Goal: Task Accomplishment & Management: Use online tool/utility

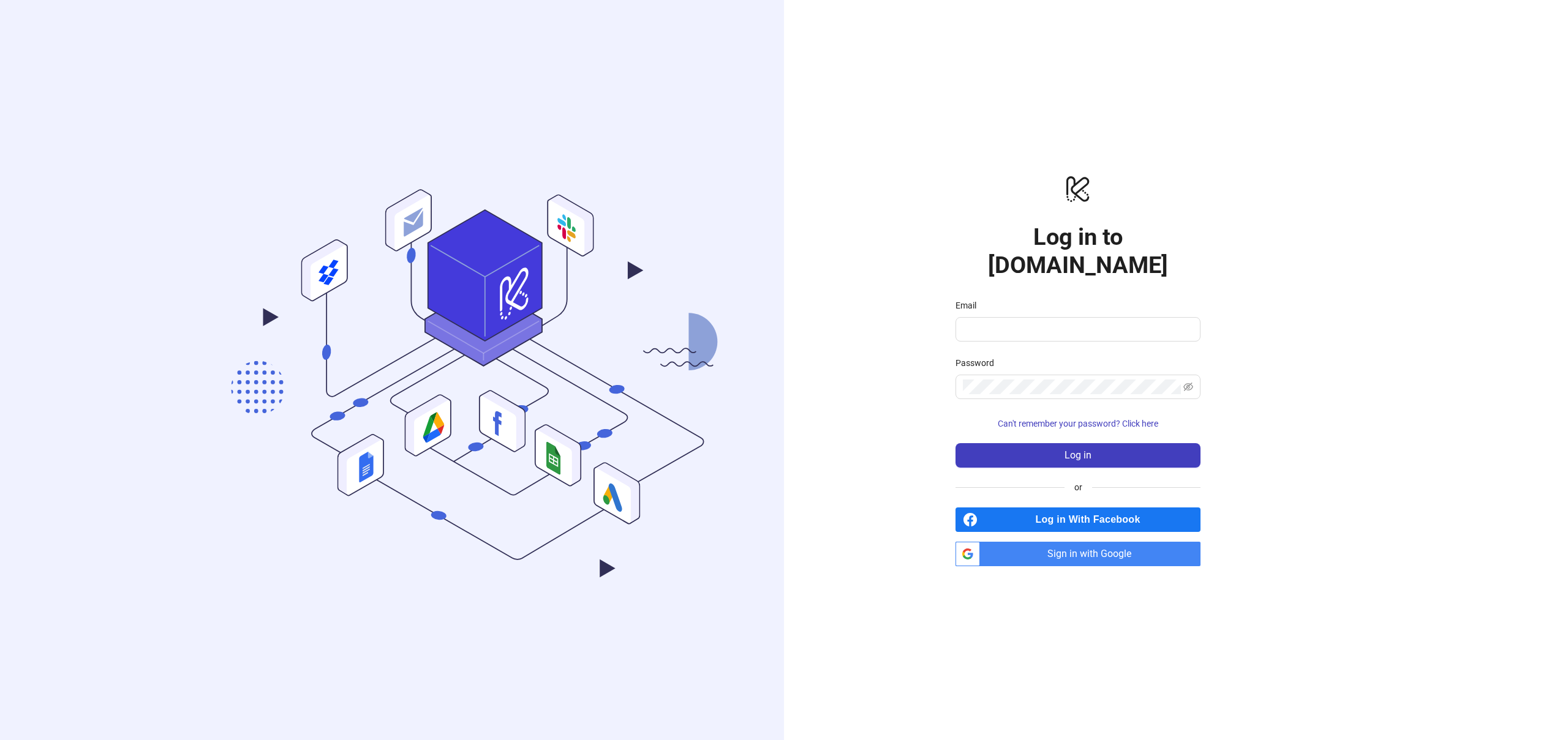
click at [1336, 362] on div "logo/logo-mobile Log in to [DOMAIN_NAME] Email Password Can't remember your pas…" at bounding box center [1078, 370] width 588 height 740
click at [1115, 317] on span at bounding box center [1078, 329] width 245 height 24
click at [1271, 340] on div "logo/logo-mobile Log in to Kitchn.io Email Password Can't remember your passwor…" at bounding box center [1078, 370] width 588 height 740
click at [1074, 322] on input "Email" at bounding box center [1077, 329] width 228 height 14
type input "**********"
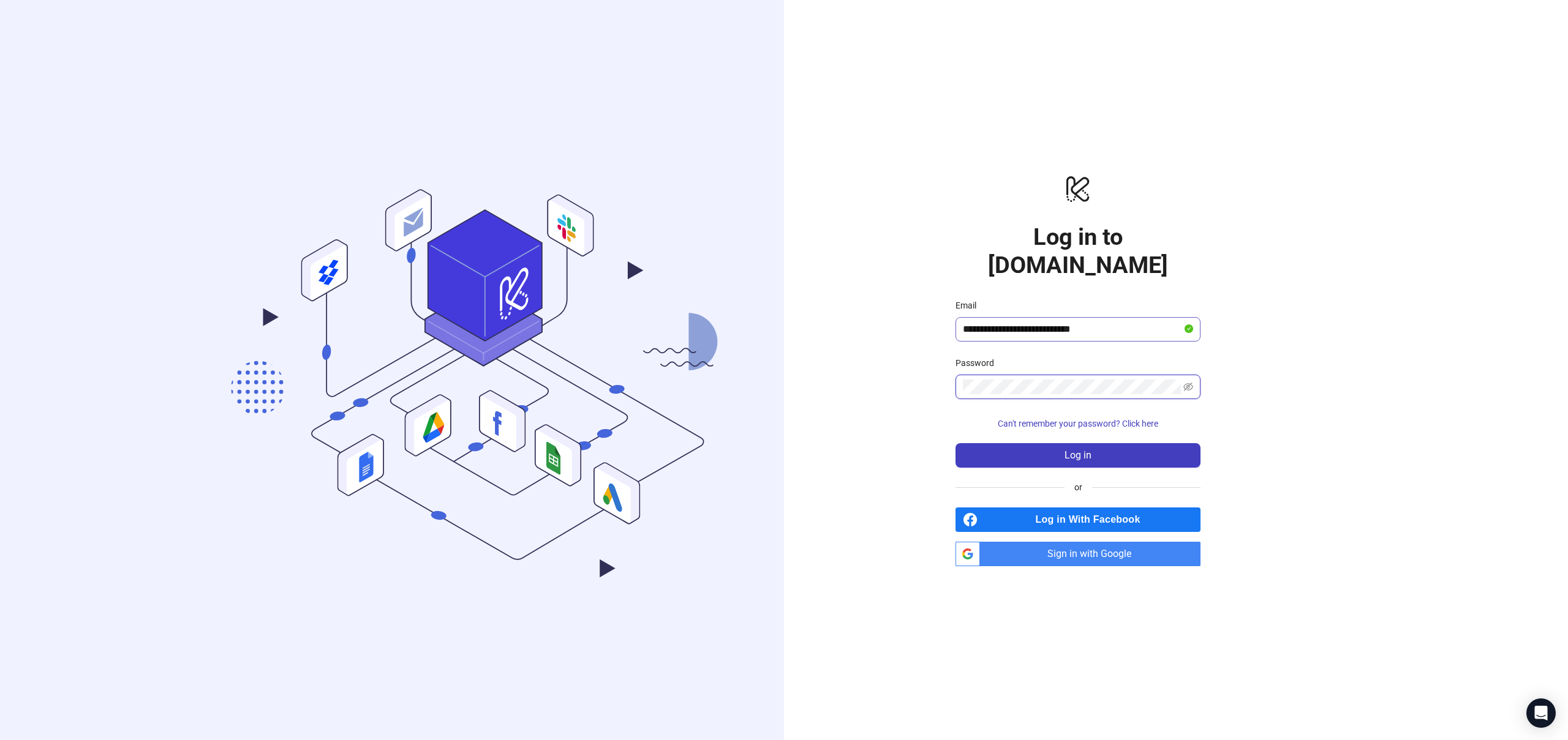
click at [955, 443] on button "Log in" at bounding box center [1078, 455] width 245 height 24
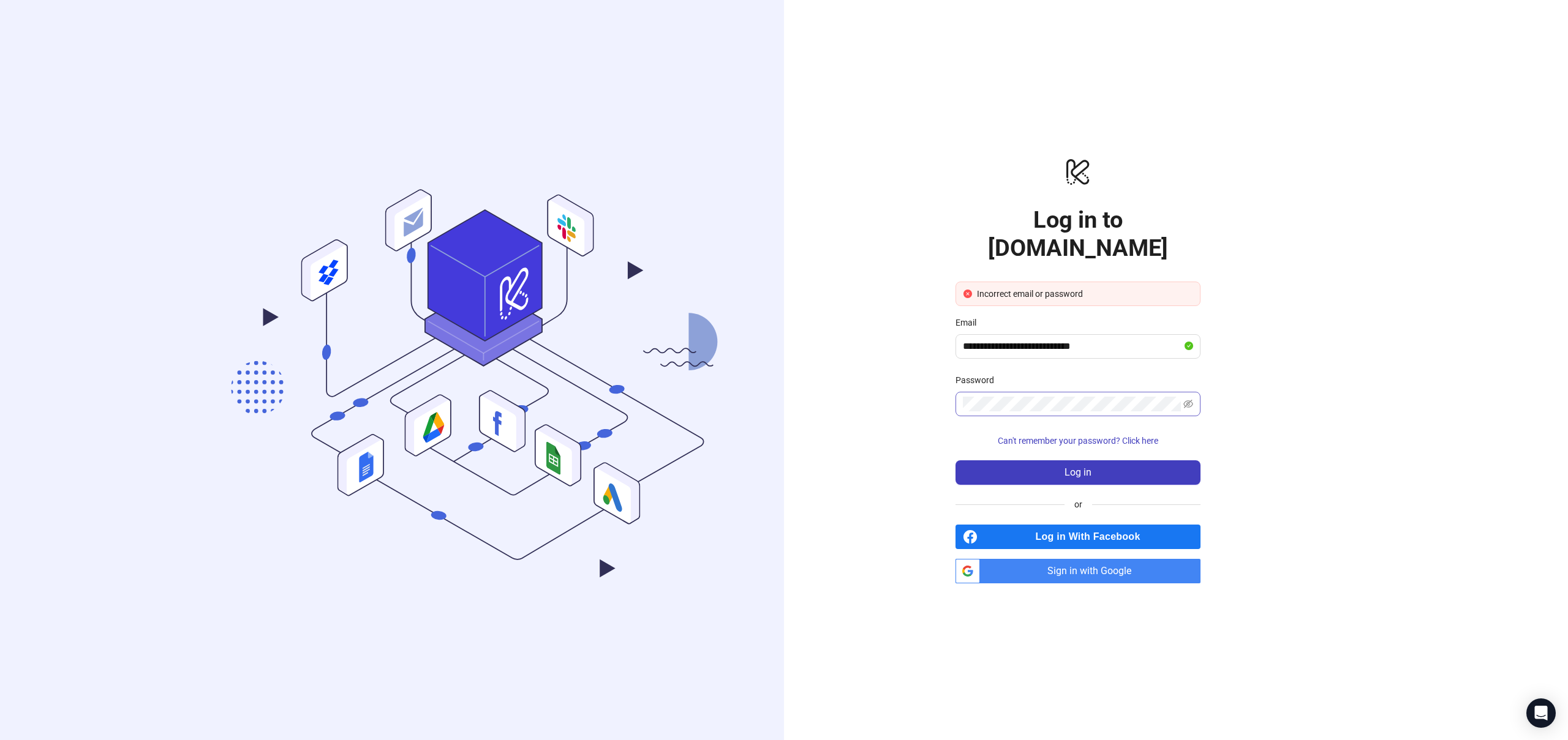
click at [1198, 392] on span at bounding box center [1078, 404] width 245 height 24
click at [1188, 400] on icon "eye-invisible" at bounding box center [1188, 404] width 10 height 9
click at [955, 460] on button "Log in" at bounding box center [1078, 473] width 245 height 24
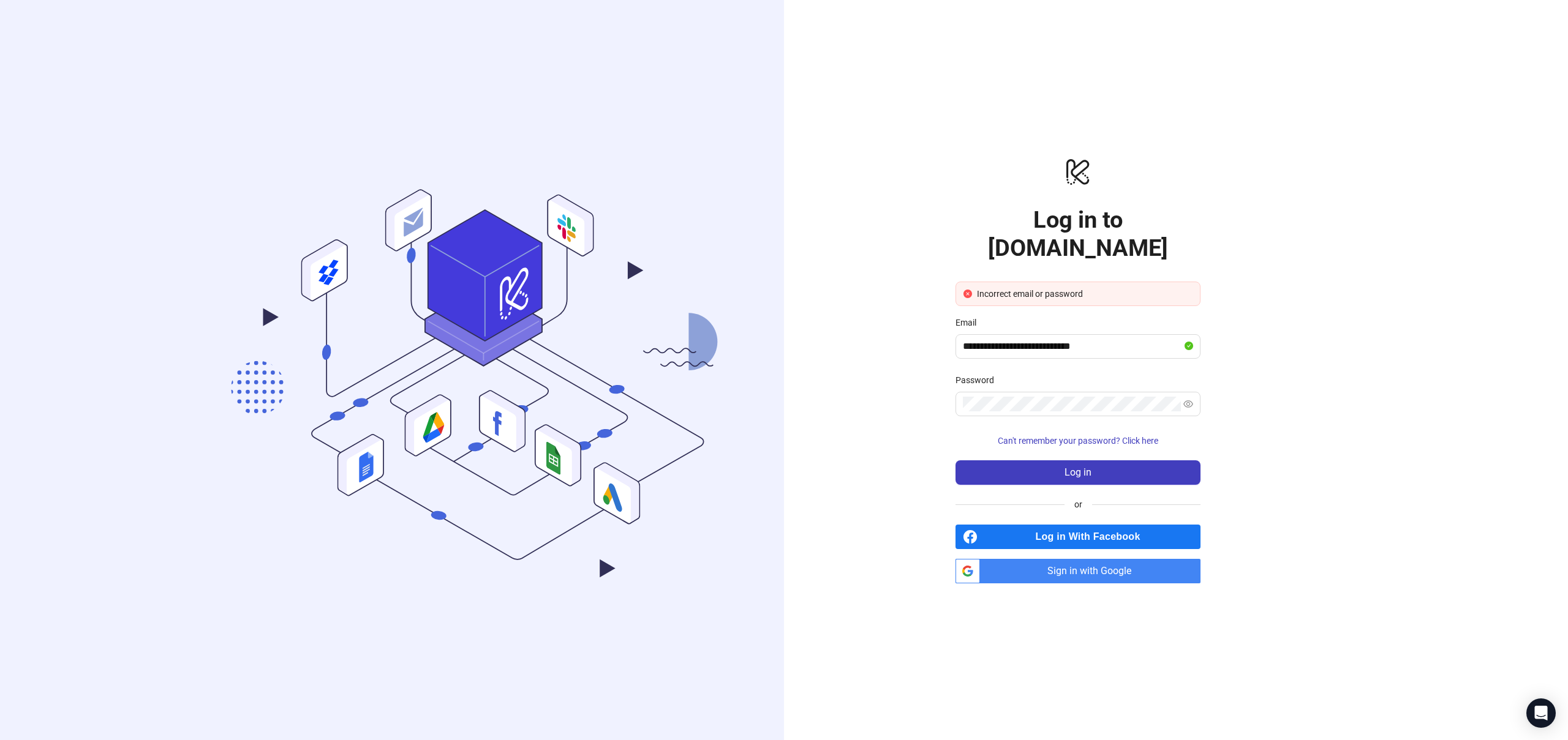
click at [1272, 378] on div "**********" at bounding box center [1078, 370] width 588 height 740
click at [1099, 561] on span "Sign in with Google" at bounding box center [1092, 571] width 216 height 24
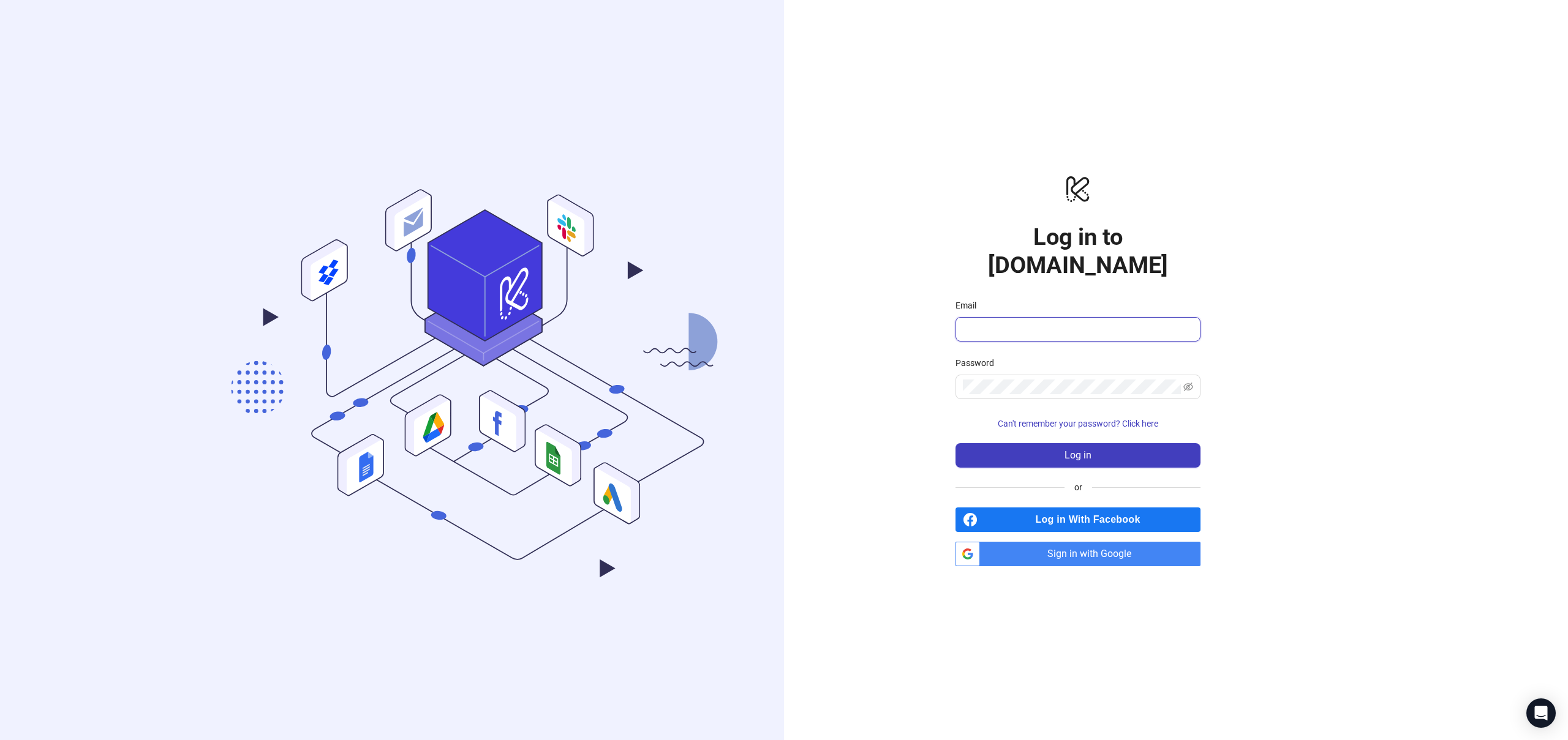
click at [1068, 322] on input "Email" at bounding box center [1077, 329] width 228 height 14
type input "**********"
click at [1047, 380] on span at bounding box center [1078, 387] width 245 height 24
click at [1117, 548] on span "Sign in with Google" at bounding box center [1092, 554] width 216 height 24
click at [973, 322] on input "Email" at bounding box center [1077, 329] width 228 height 14
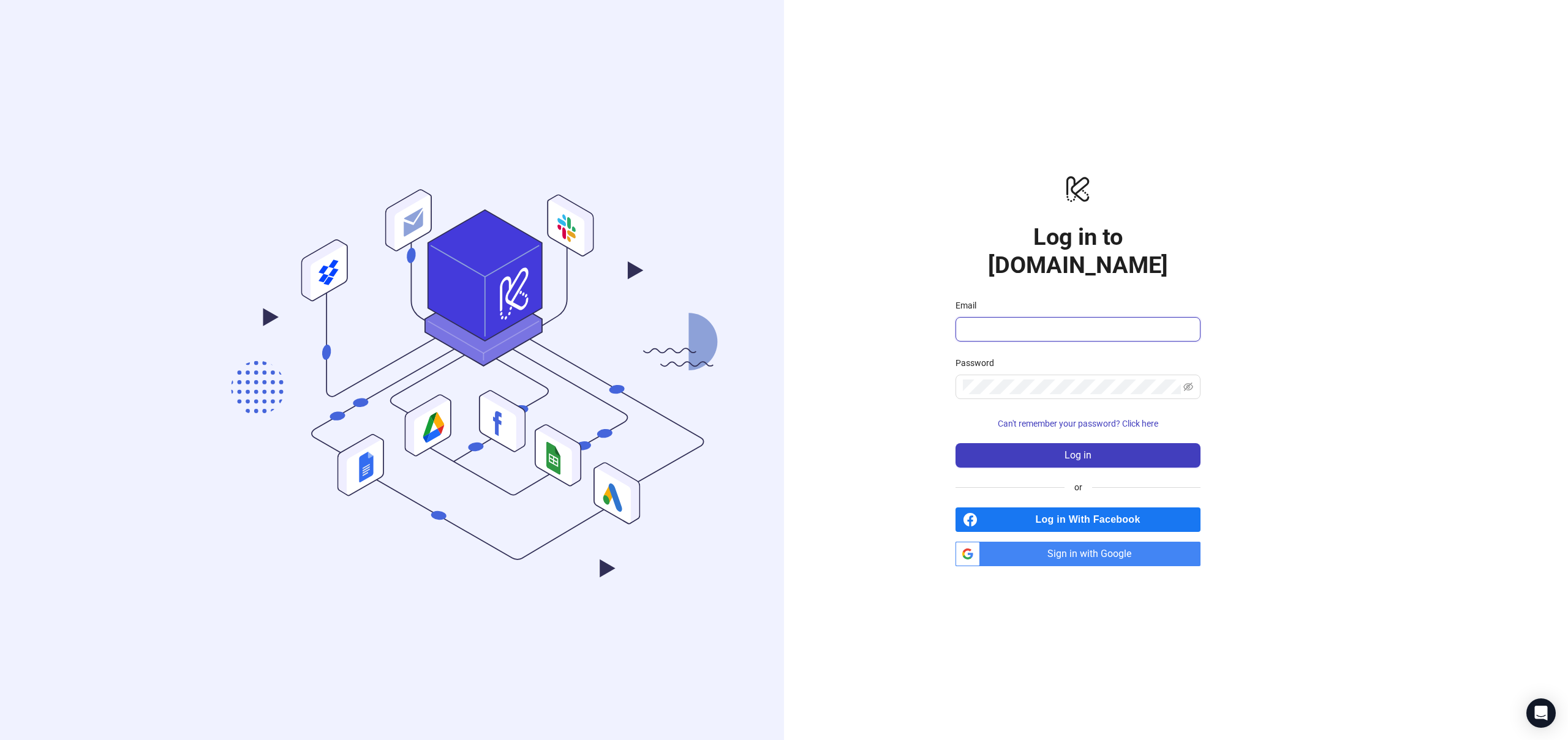
type input "**********"
click at [1095, 375] on span at bounding box center [1078, 387] width 245 height 24
click at [955, 443] on button "Log in" at bounding box center [1078, 455] width 245 height 24
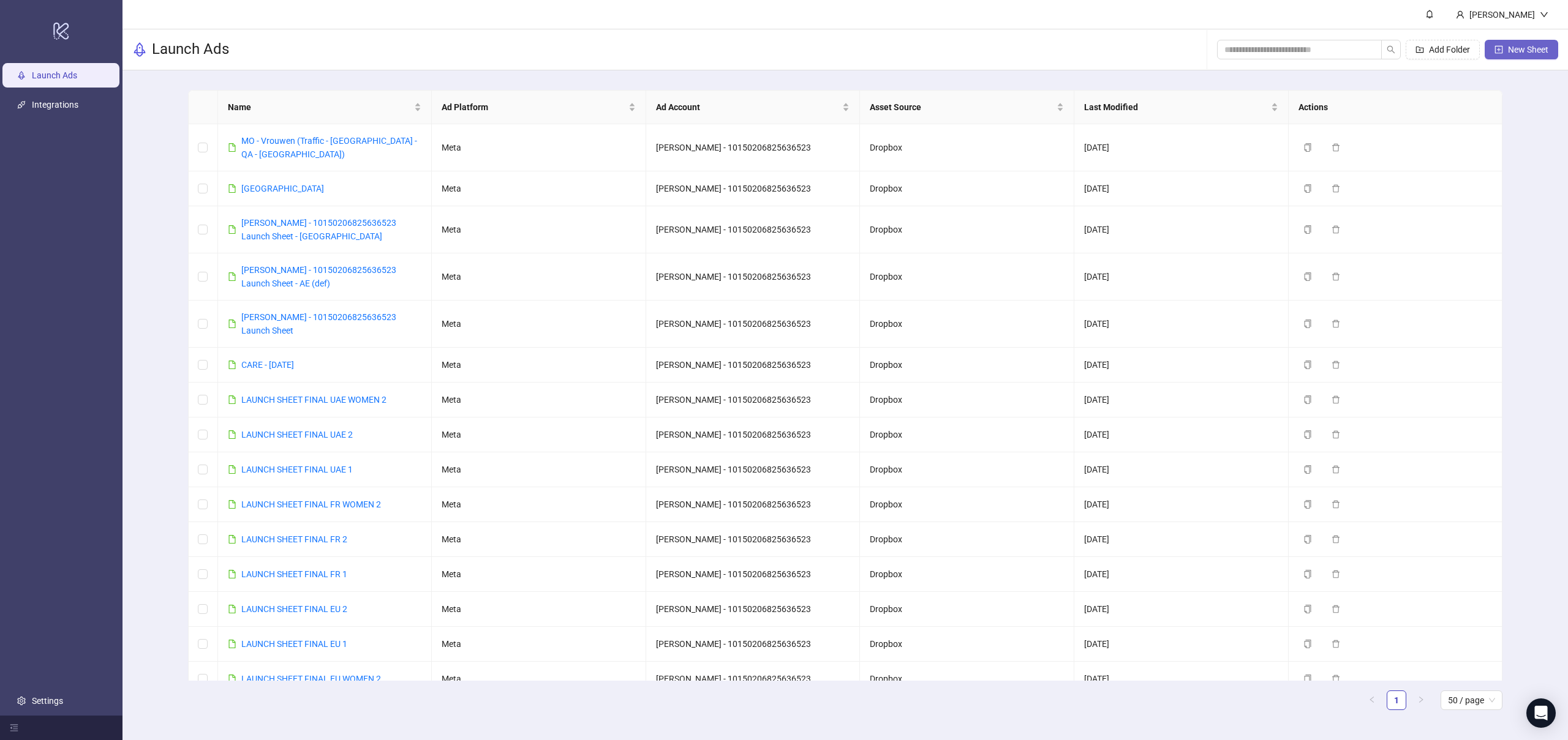
click at [1534, 51] on span "New Sheet" at bounding box center [1528, 50] width 40 height 10
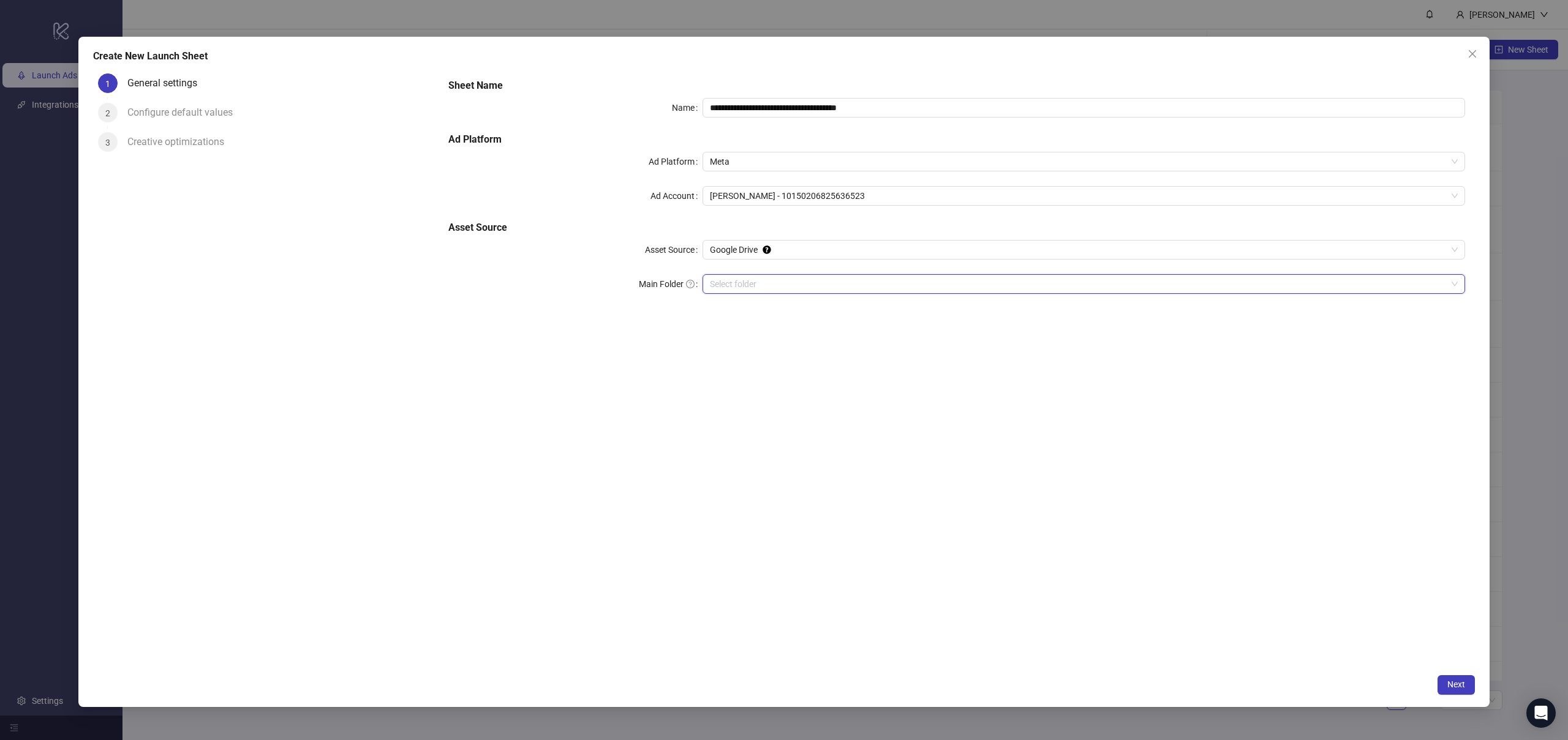
click at [766, 286] on input "Main Folder" at bounding box center [1078, 283] width 737 height 18
click at [788, 252] on span "Google Drive" at bounding box center [1084, 249] width 748 height 18
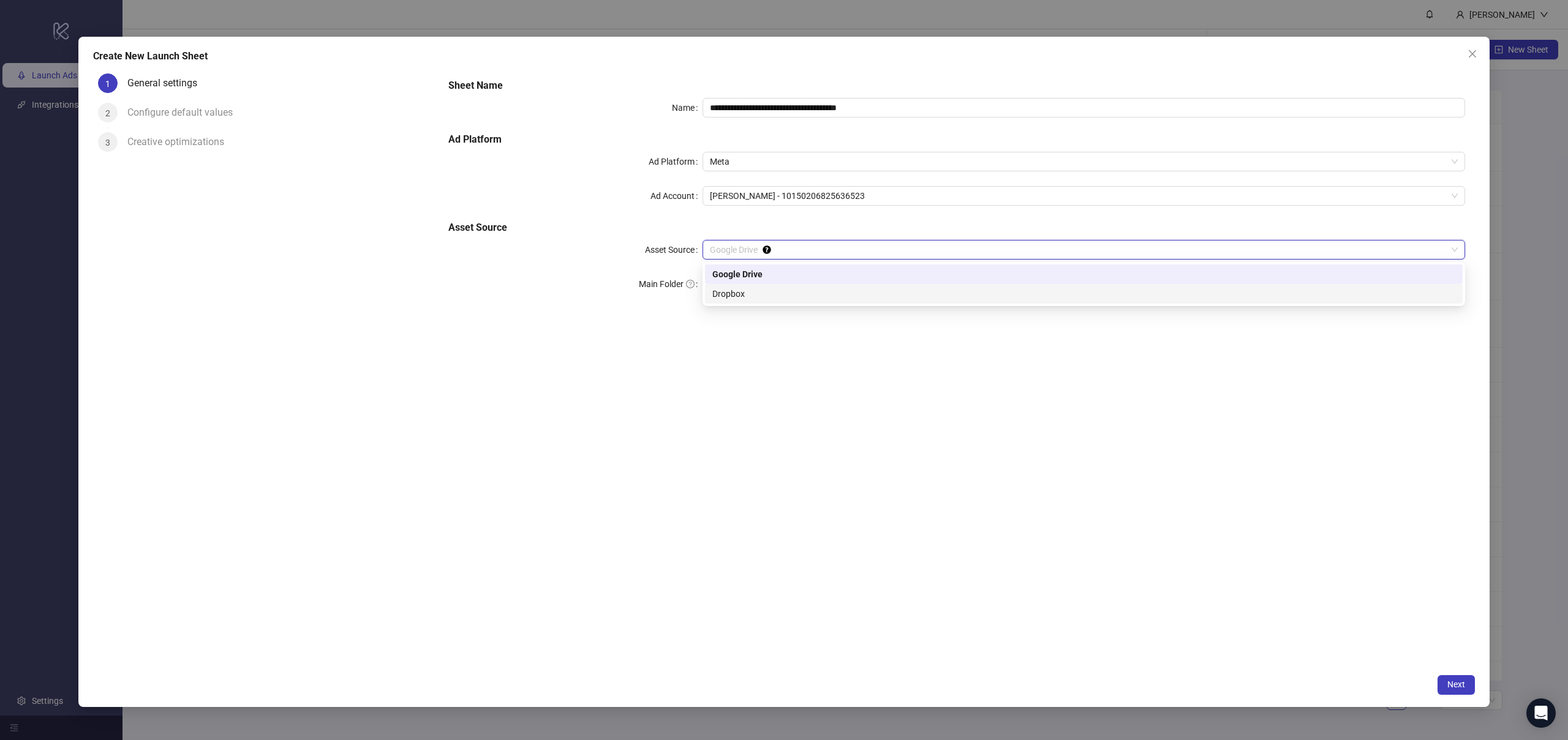
click at [770, 294] on div "Dropbox" at bounding box center [1084, 293] width 743 height 14
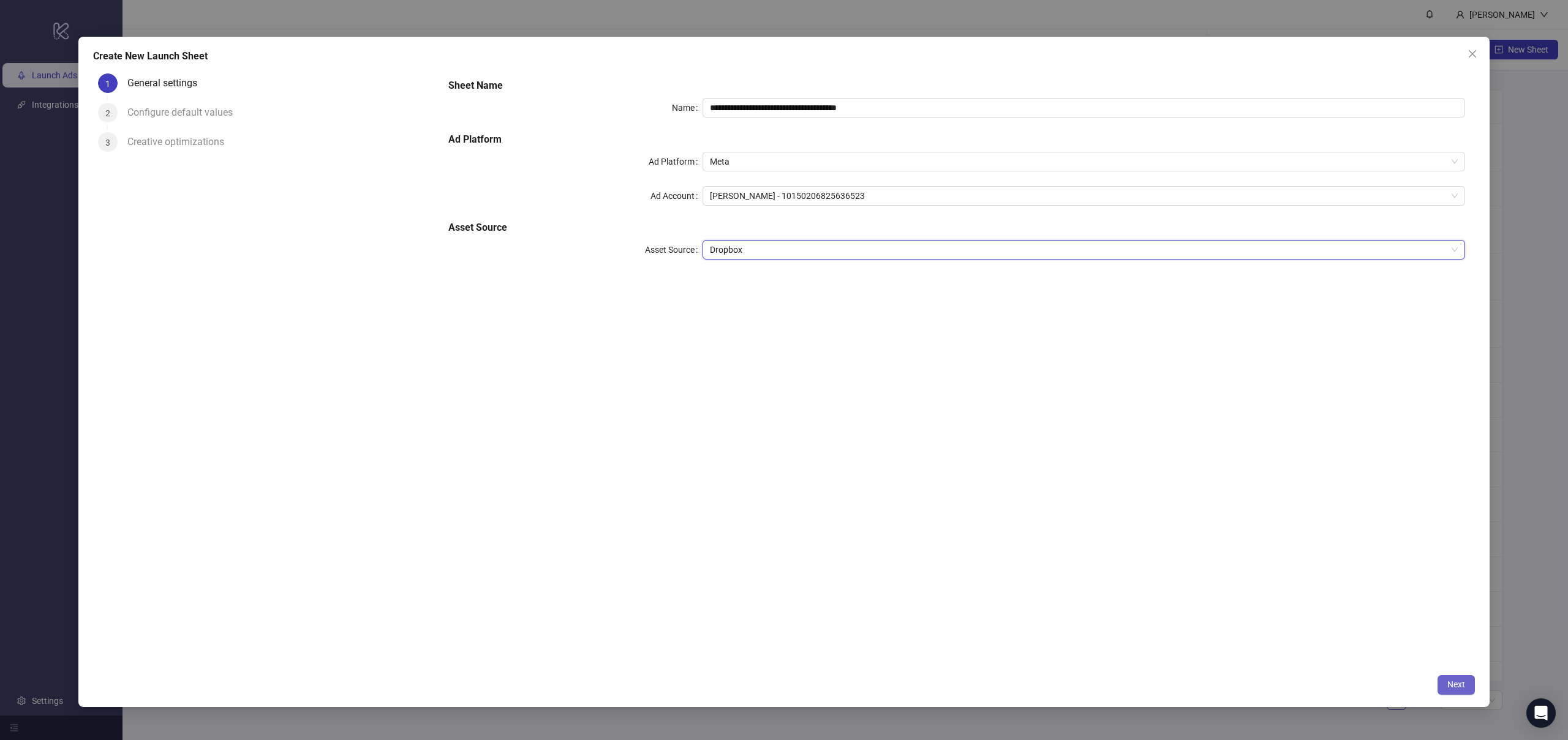
click at [1469, 690] on button "Next" at bounding box center [1456, 685] width 37 height 19
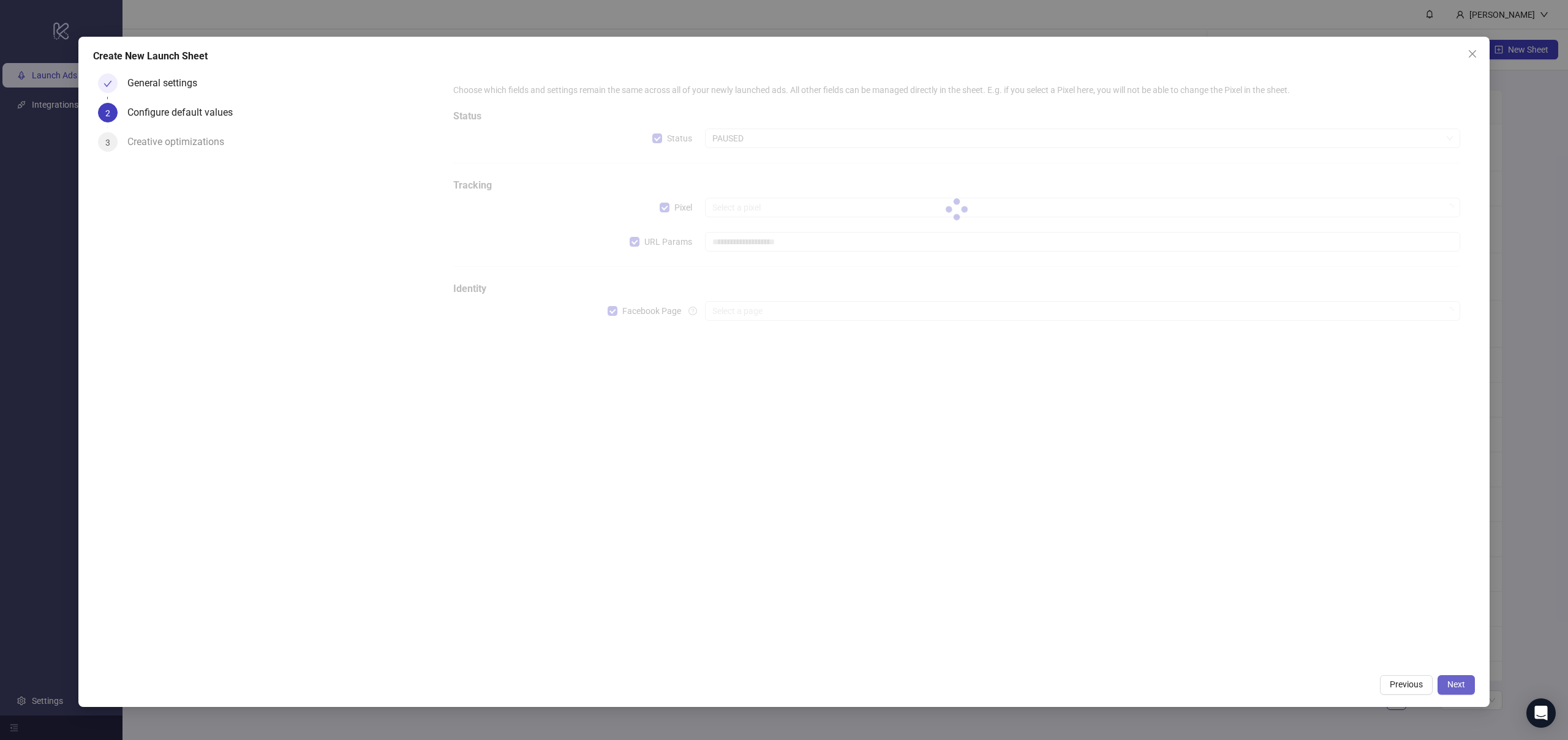
type input "**********"
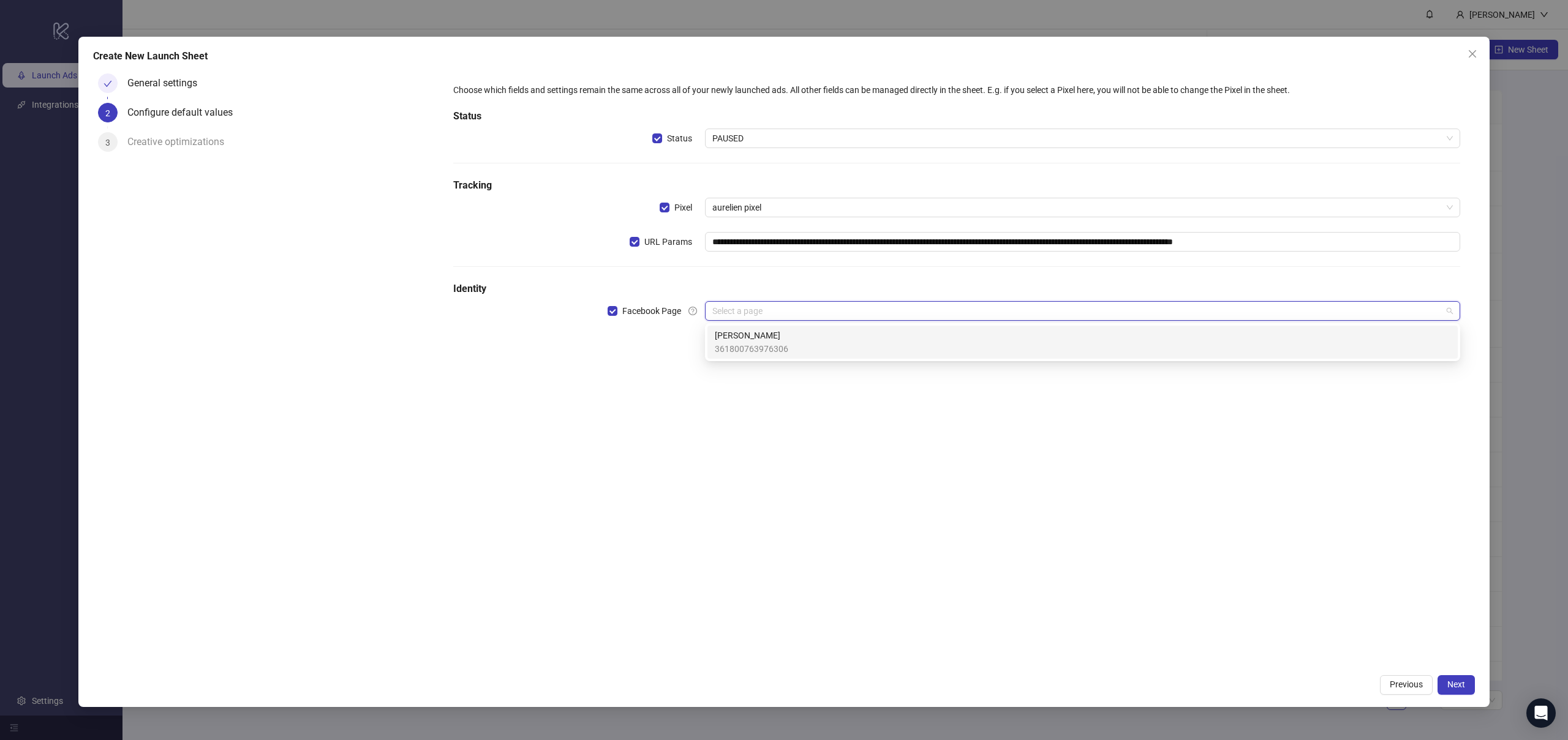
click at [1148, 313] on input "search" at bounding box center [1077, 311] width 730 height 18
click at [1143, 347] on div "Aurélien 361800763976306" at bounding box center [1082, 342] width 735 height 27
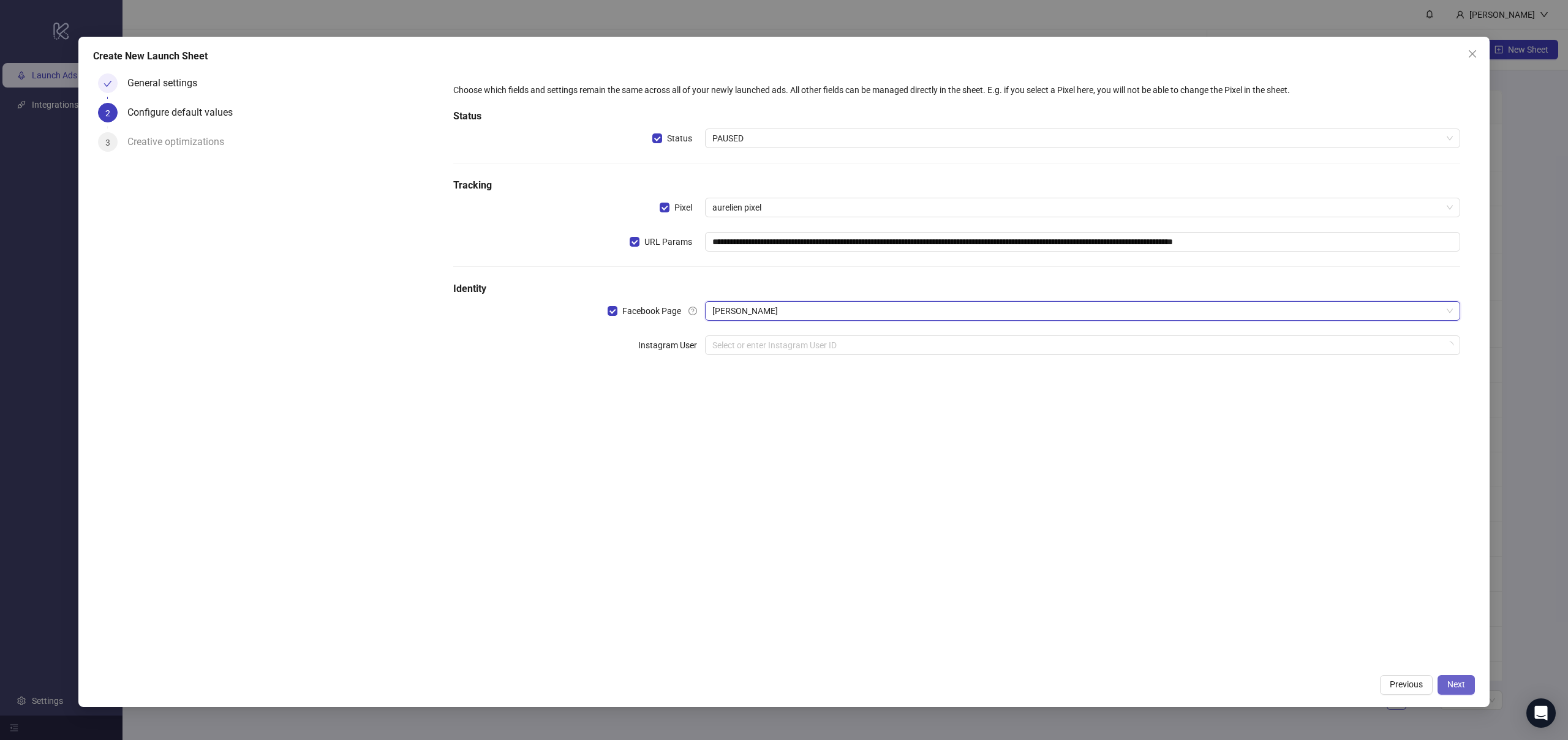
click at [1461, 680] on span "Next" at bounding box center [1456, 685] width 18 height 10
click at [850, 339] on input "search" at bounding box center [1077, 344] width 730 height 18
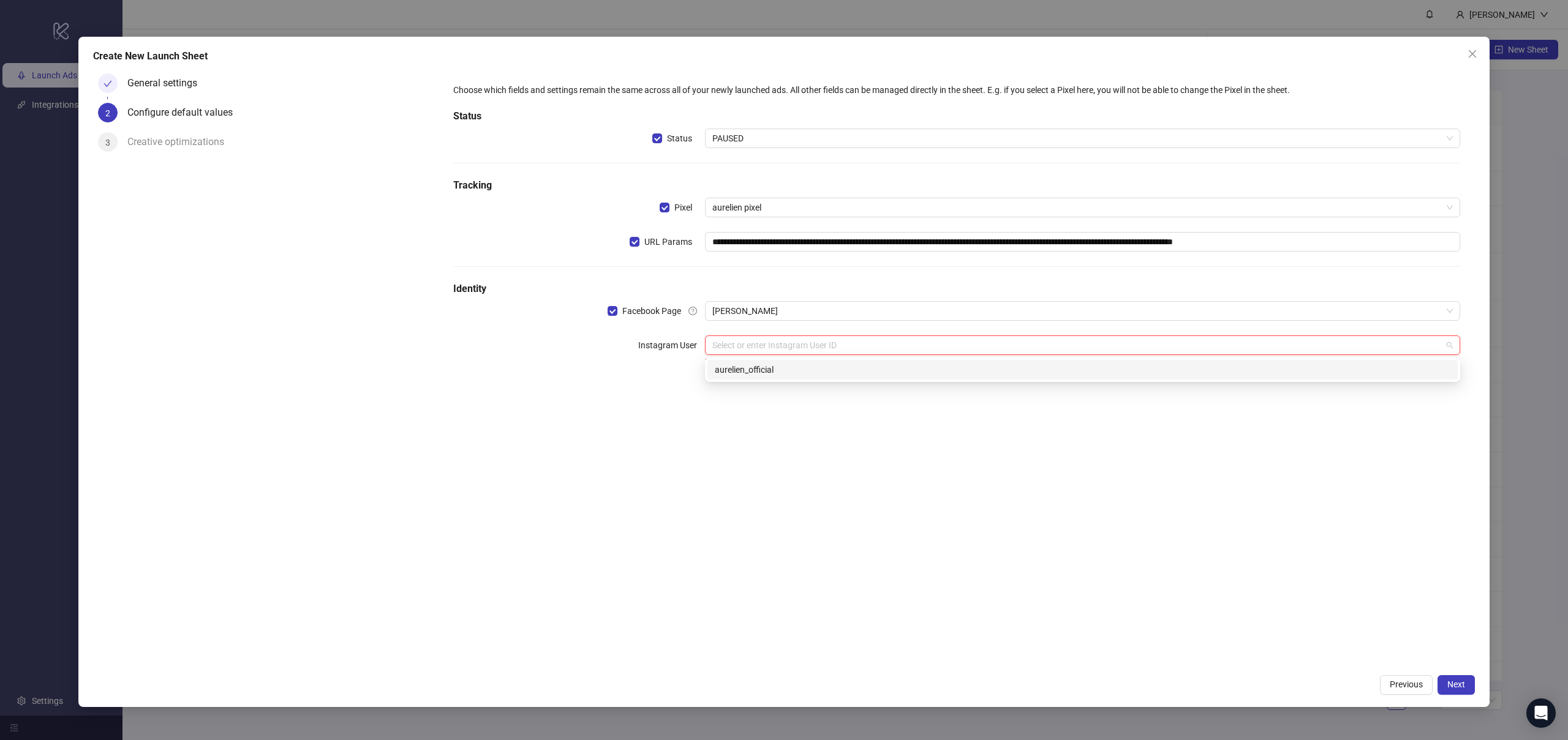
click at [852, 372] on div "aurelien_official" at bounding box center [1082, 370] width 735 height 14
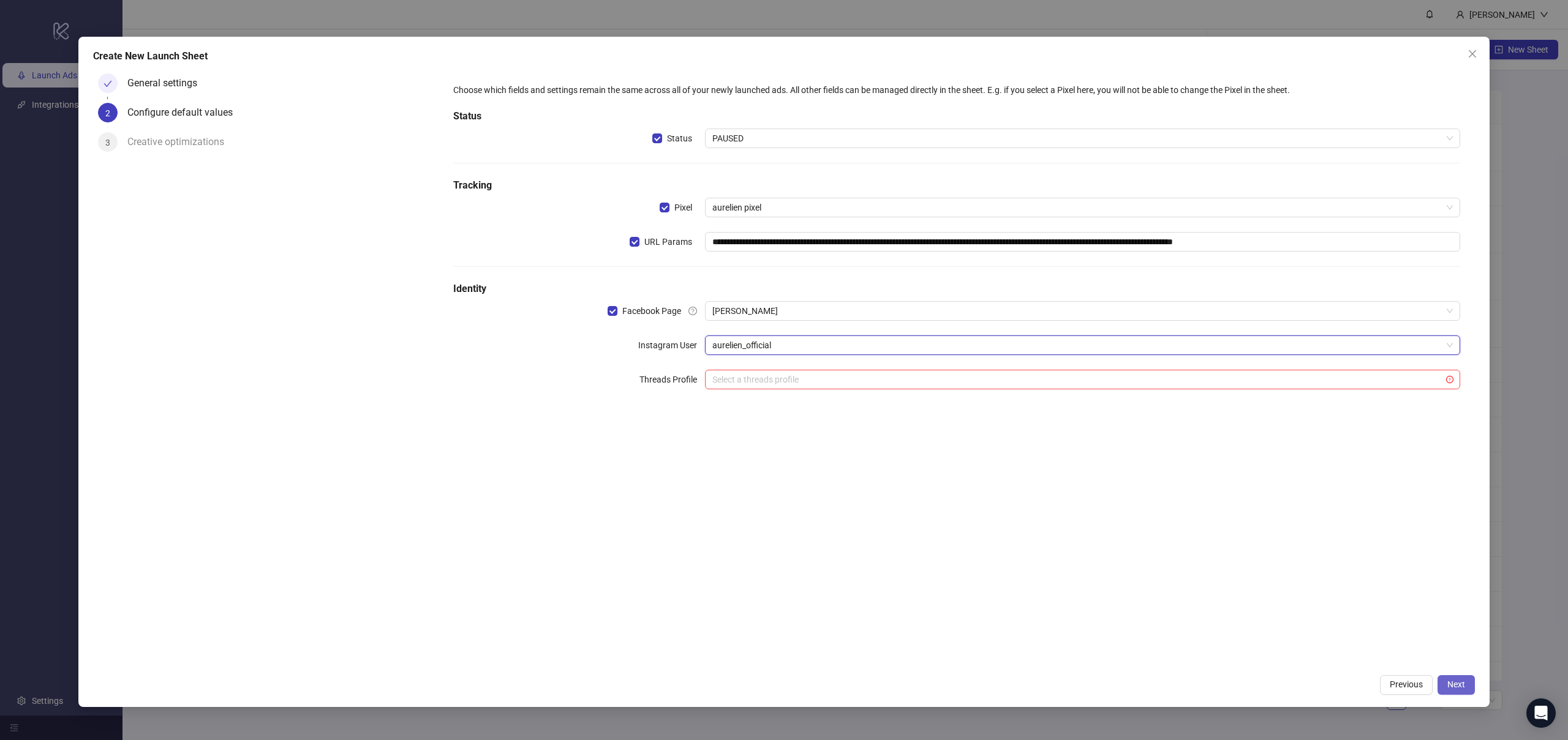
click at [1457, 692] on button "Next" at bounding box center [1456, 685] width 37 height 19
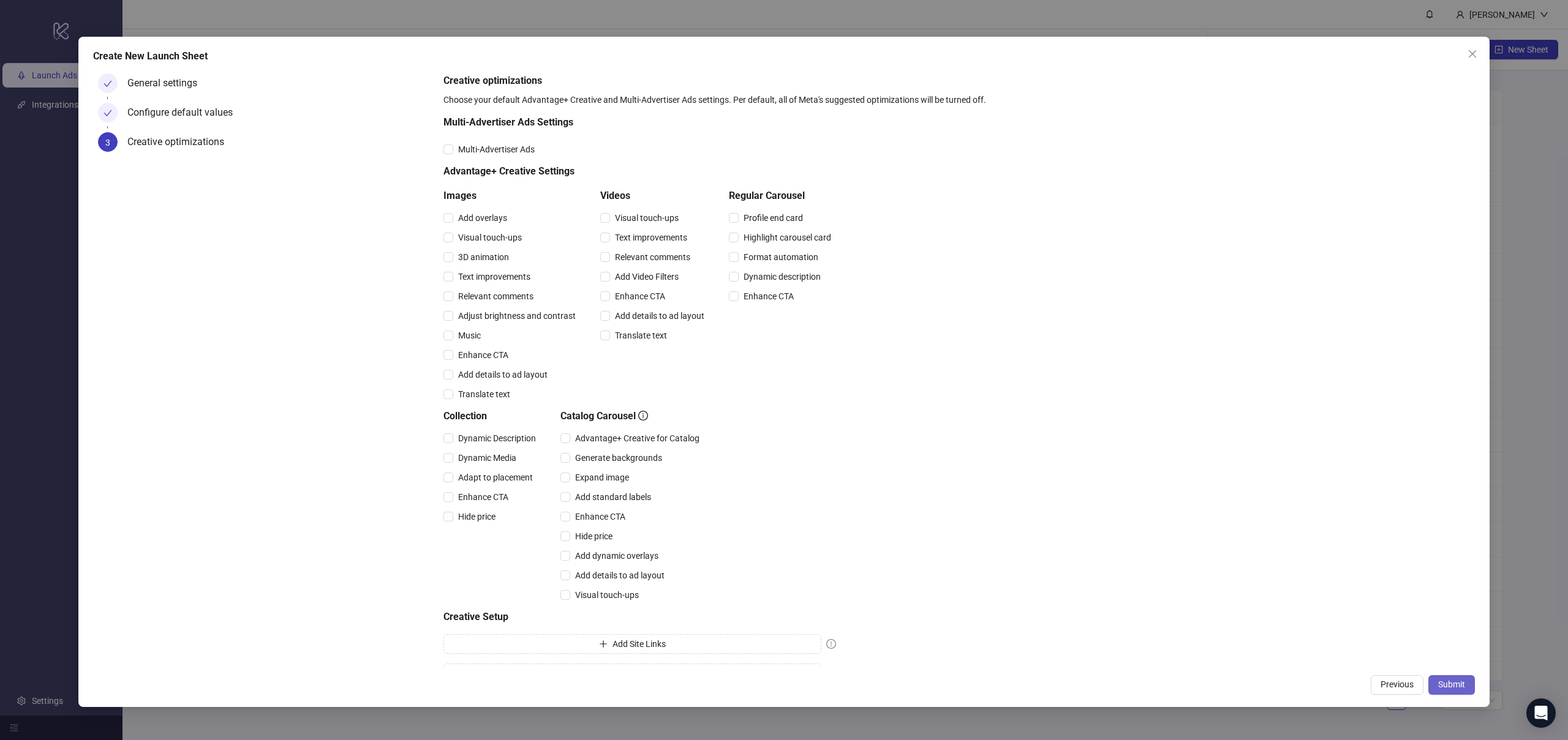
click at [1464, 693] on button "Submit" at bounding box center [1451, 685] width 47 height 19
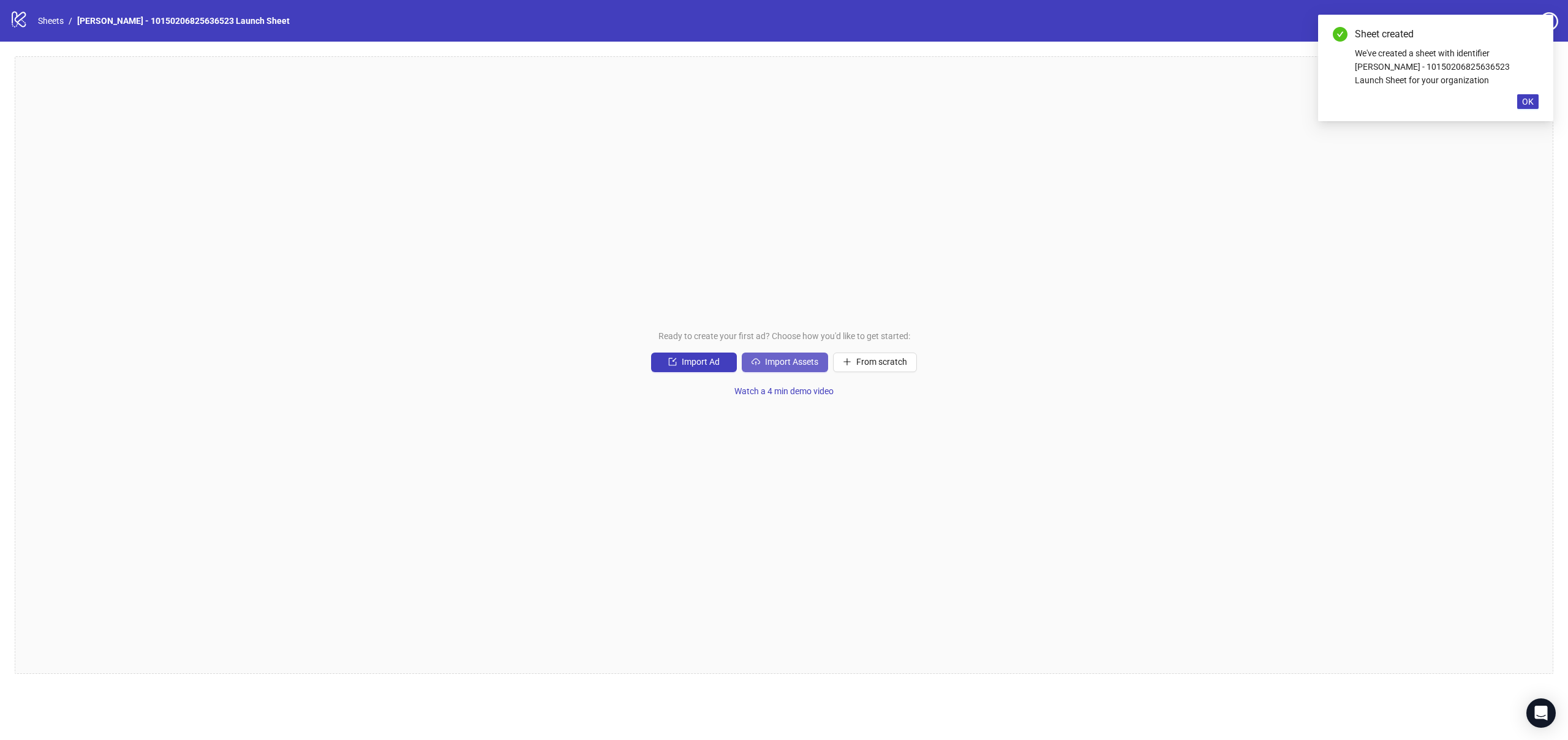
click at [784, 362] on span "Import Assets" at bounding box center [792, 362] width 53 height 10
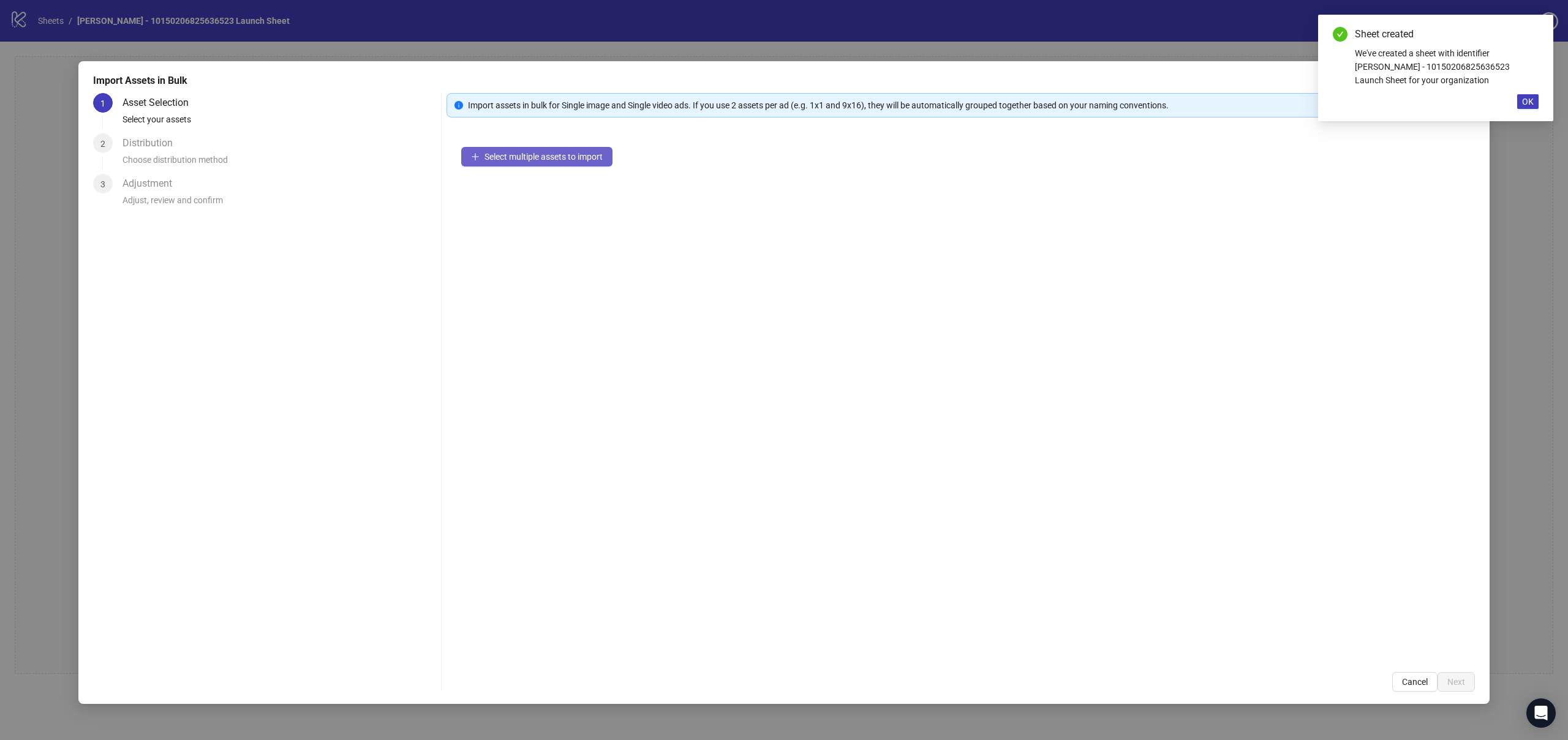
click at [552, 156] on span "Select multiple assets to import" at bounding box center [544, 157] width 118 height 10
